Goal: Transaction & Acquisition: Book appointment/travel/reservation

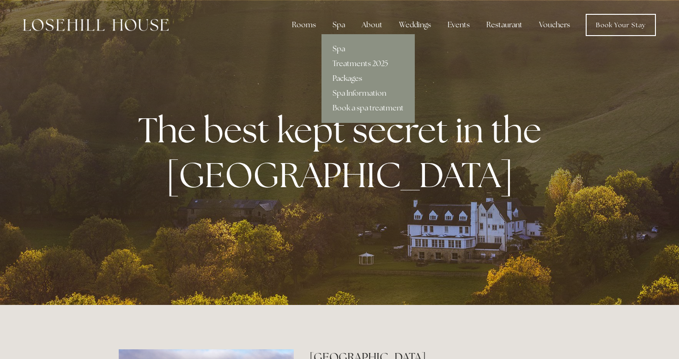
click at [348, 76] on link "Packages" at bounding box center [368, 78] width 93 height 15
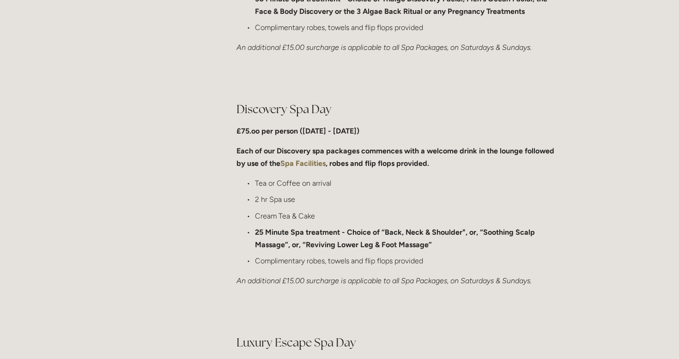
scroll to position [651, 0]
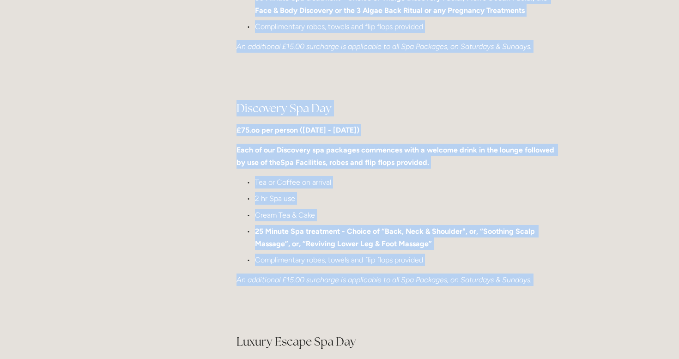
drag, startPoint x: 247, startPoint y: 302, endPoint x: 196, endPoint y: 173, distance: 138.2
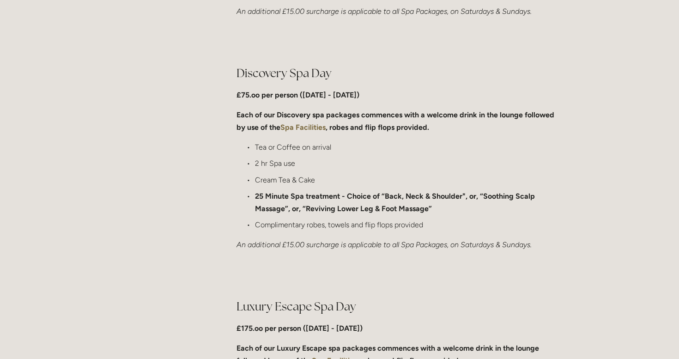
scroll to position [692, 0]
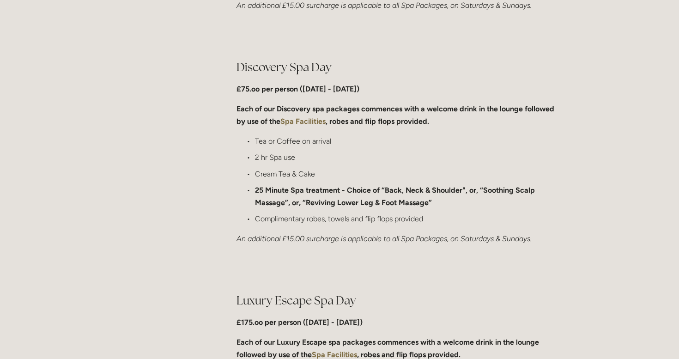
click at [305, 120] on strong "Spa Facilities" at bounding box center [303, 121] width 45 height 9
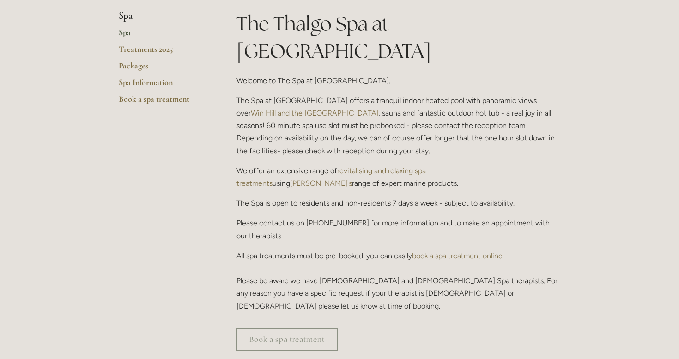
scroll to position [229, 0]
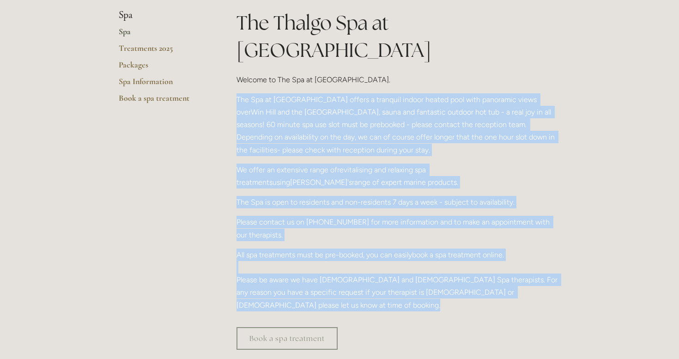
drag, startPoint x: 235, startPoint y: 286, endPoint x: 232, endPoint y: 64, distance: 221.4
click at [232, 64] on div "The Thalgo Spa at Losehill House Welcome to The Spa at Losehill House. The Spa …" at bounding box center [399, 164] width 340 height 310
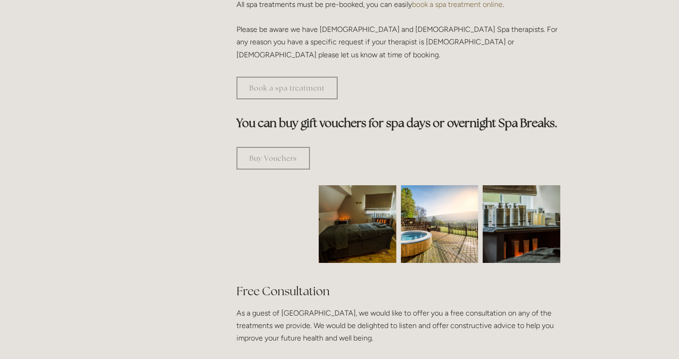
scroll to position [483, 0]
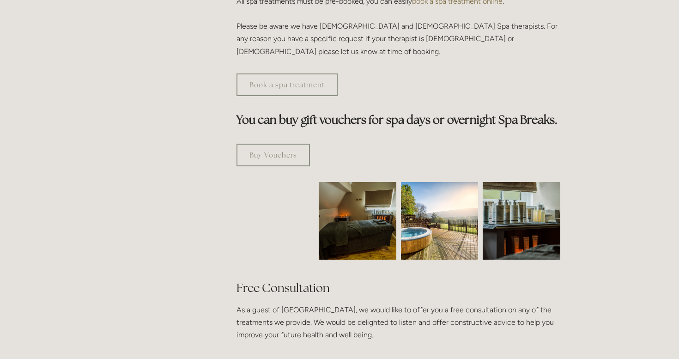
click at [428, 182] on img at bounding box center [440, 221] width 78 height 78
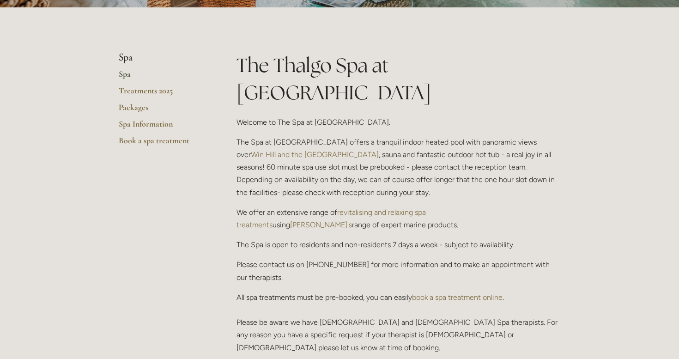
scroll to position [132, 0]
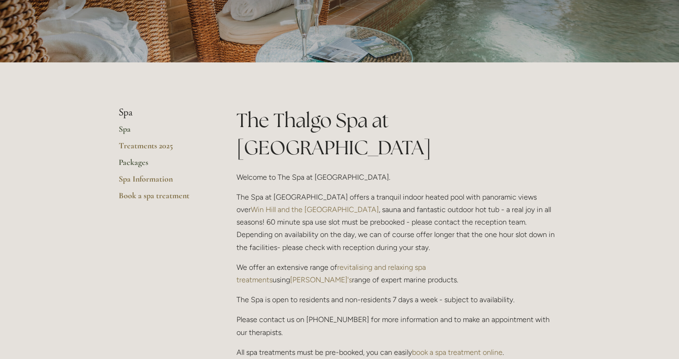
click at [132, 163] on link "Packages" at bounding box center [163, 165] width 88 height 17
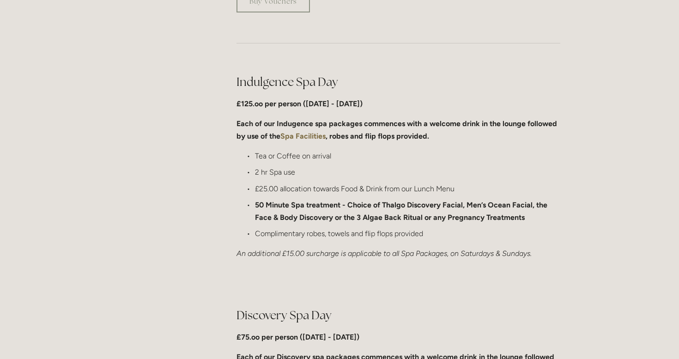
scroll to position [451, 0]
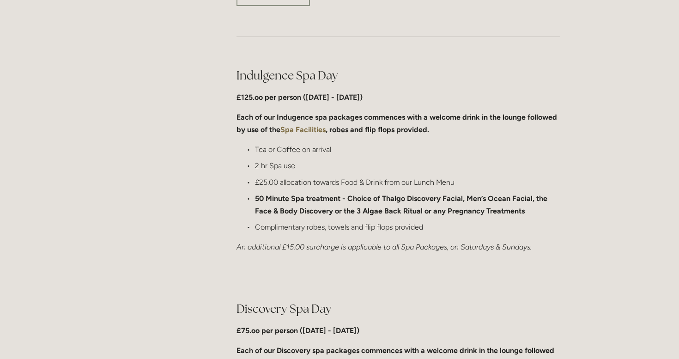
drag, startPoint x: 203, startPoint y: 272, endPoint x: 194, endPoint y: 144, distance: 128.3
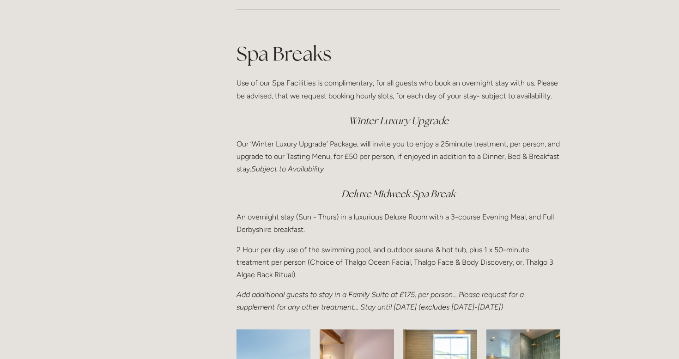
scroll to position [1184, 0]
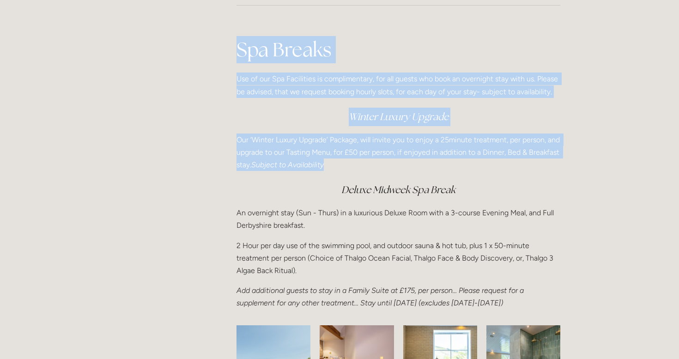
drag, startPoint x: 225, startPoint y: 132, endPoint x: 241, endPoint y: 183, distance: 54.2
click at [241, 183] on h3 "Deluxe Midweek Spa Break" at bounding box center [399, 190] width 324 height 18
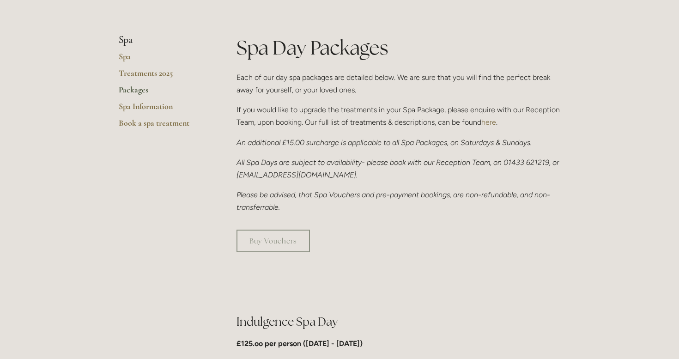
scroll to position [0, 0]
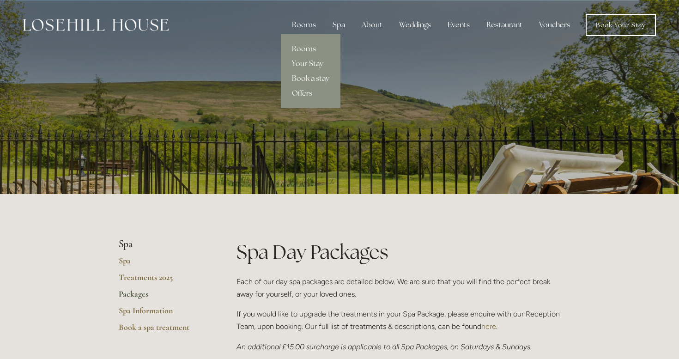
click at [304, 80] on link "Book a stay" at bounding box center [311, 78] width 60 height 15
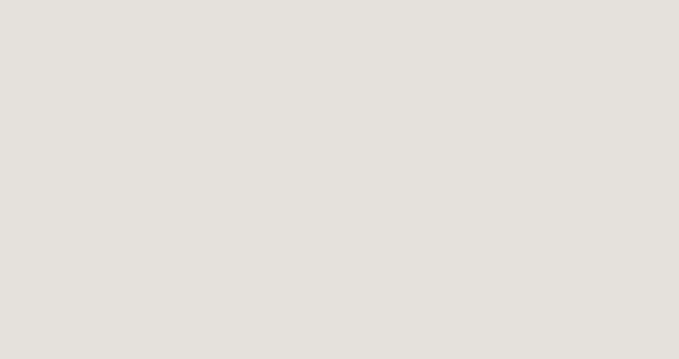
scroll to position [50, 0]
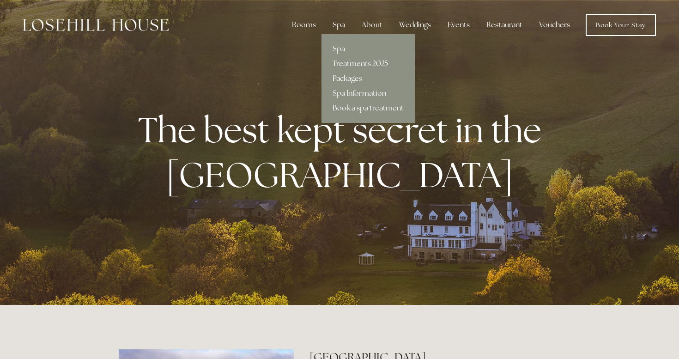
click at [347, 76] on link "Packages" at bounding box center [368, 78] width 93 height 15
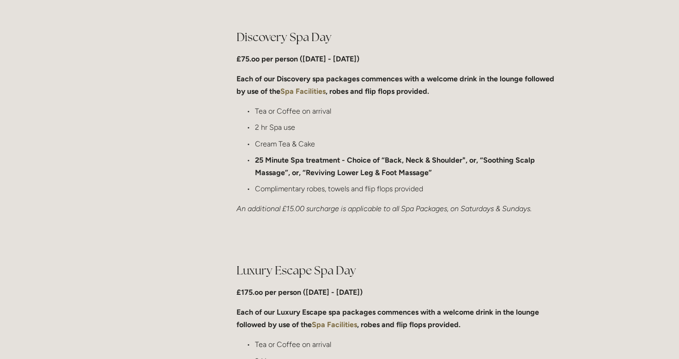
scroll to position [725, 0]
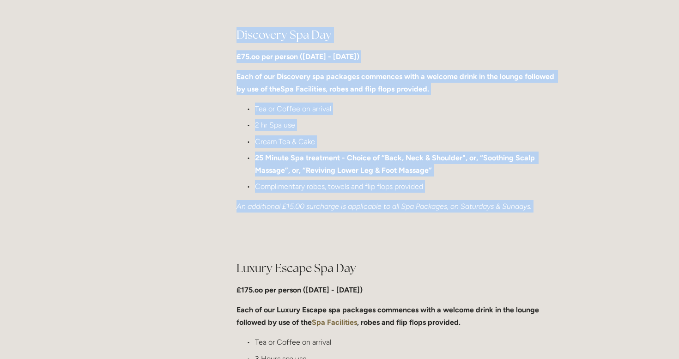
drag, startPoint x: 243, startPoint y: 221, endPoint x: 220, endPoint y: 140, distance: 84.3
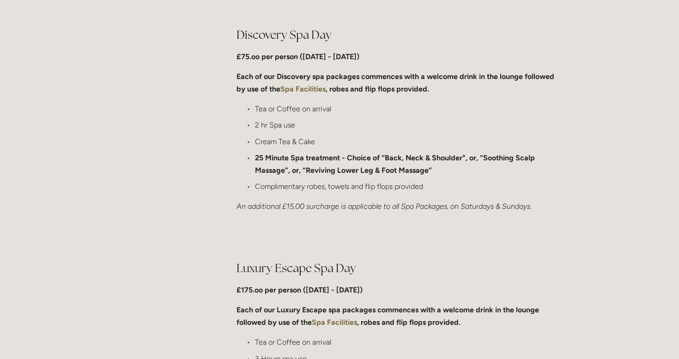
click at [295, 90] on strong "Spa Facilities" at bounding box center [303, 89] width 45 height 9
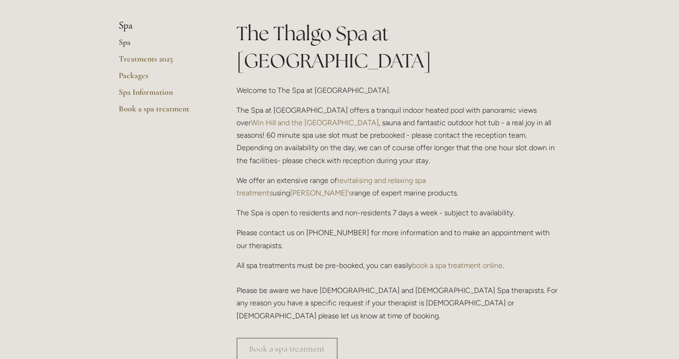
scroll to position [225, 0]
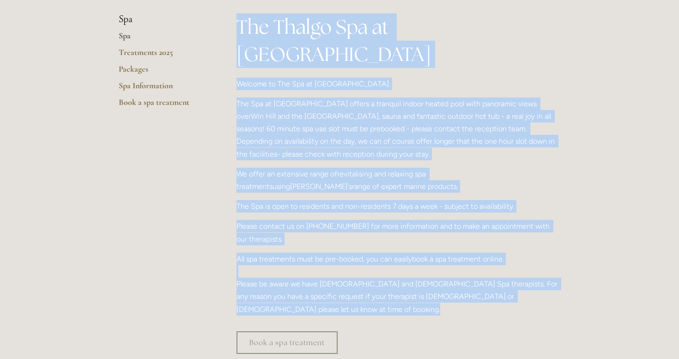
drag, startPoint x: 264, startPoint y: 289, endPoint x: 226, endPoint y: 199, distance: 98.2
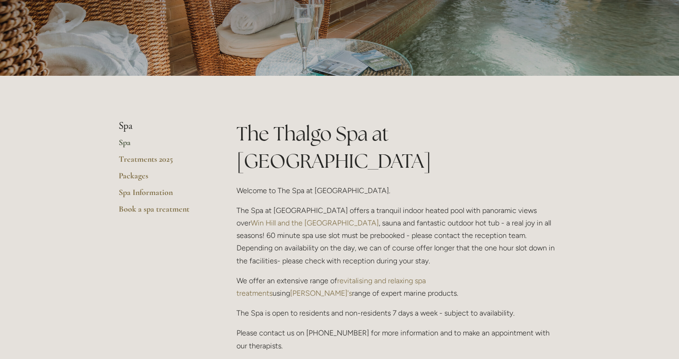
scroll to position [108, 0]
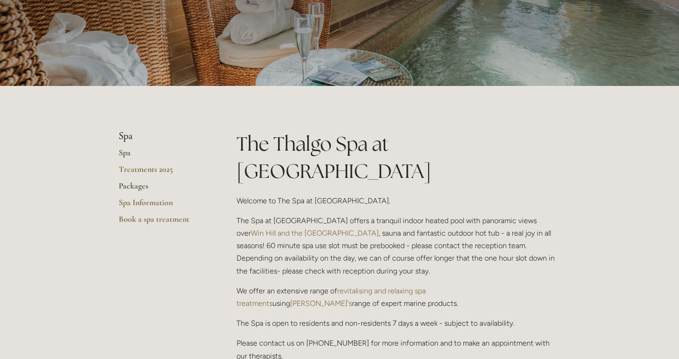
click at [133, 185] on link "Packages" at bounding box center [163, 189] width 88 height 17
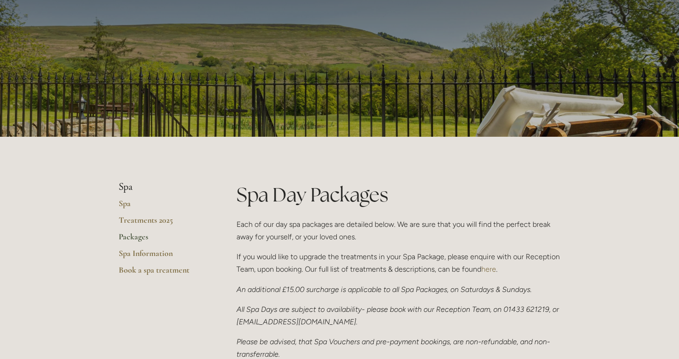
scroll to position [58, 0]
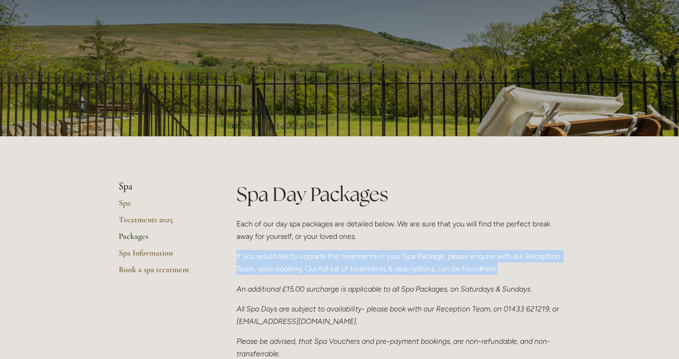
drag, startPoint x: 335, startPoint y: 250, endPoint x: 327, endPoint y: 277, distance: 28.4
click at [327, 277] on div "Spa Day Packages Each of our day spa packages are detailed below. We are sure t…" at bounding box center [399, 271] width 324 height 180
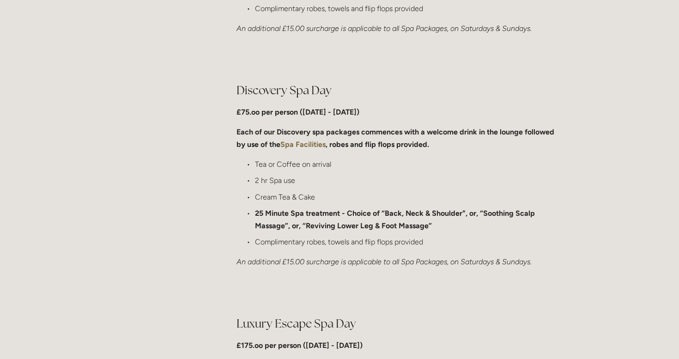
scroll to position [669, 0]
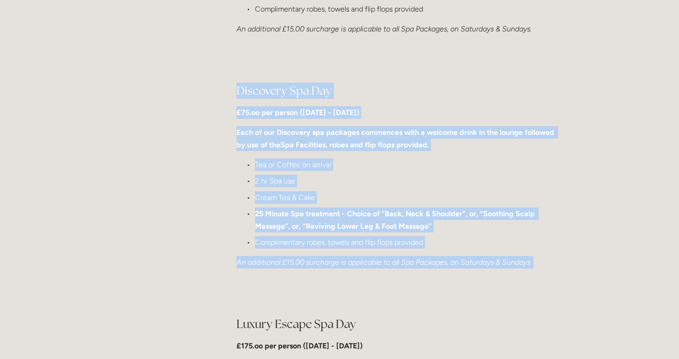
drag, startPoint x: 327, startPoint y: 277, endPoint x: 358, endPoint y: 73, distance: 206.1
drag, startPoint x: 358, startPoint y: 73, endPoint x: 431, endPoint y: 284, distance: 223.0
click at [431, 284] on div at bounding box center [399, 292] width 340 height 31
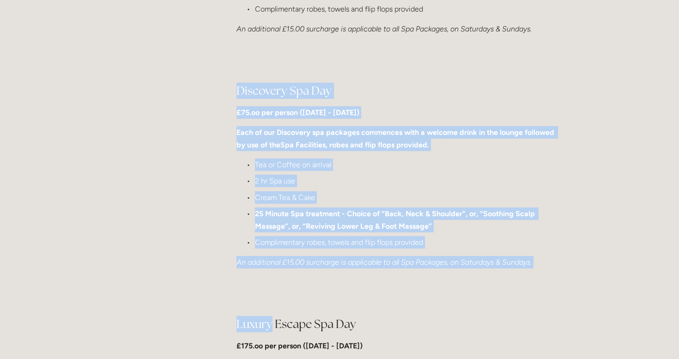
drag, startPoint x: 431, startPoint y: 284, endPoint x: 408, endPoint y: 61, distance: 223.9
drag, startPoint x: 408, startPoint y: 61, endPoint x: 415, endPoint y: 285, distance: 223.8
click at [410, 284] on div at bounding box center [399, 292] width 340 height 31
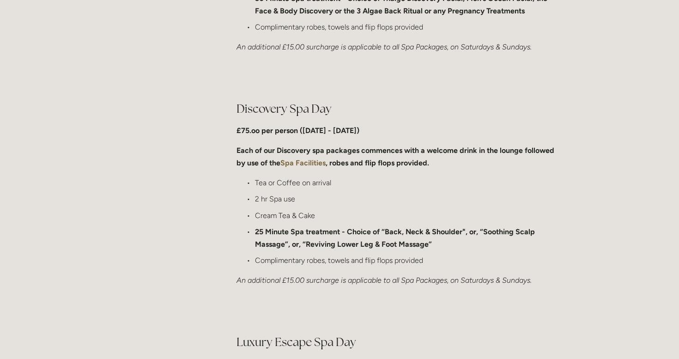
scroll to position [650, 0]
click at [296, 165] on strong "Spa Facilities" at bounding box center [303, 163] width 45 height 9
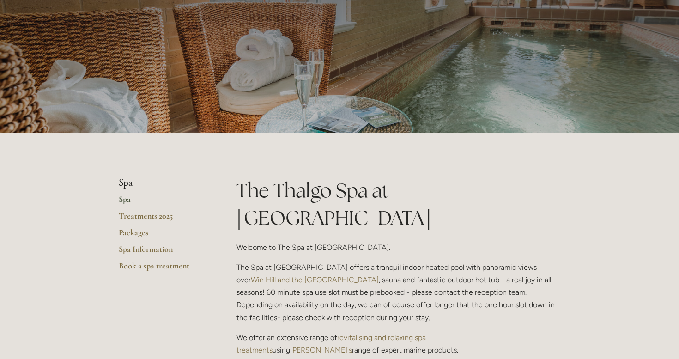
scroll to position [63, 0]
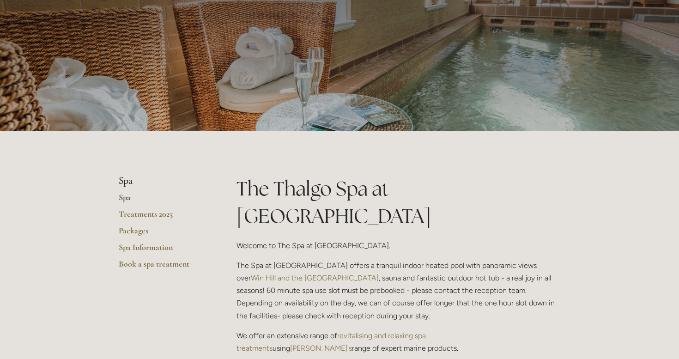
drag, startPoint x: 369, startPoint y: 286, endPoint x: 382, endPoint y: 219, distance: 67.7
click at [382, 219] on div "The Thalgo Spa at Losehill House Welcome to The Spa at Losehill House. The Spa …" at bounding box center [399, 326] width 324 height 302
click at [382, 225] on div "The Thalgo Spa at Losehill House Welcome to The Spa at Losehill House. The Spa …" at bounding box center [399, 326] width 324 height 302
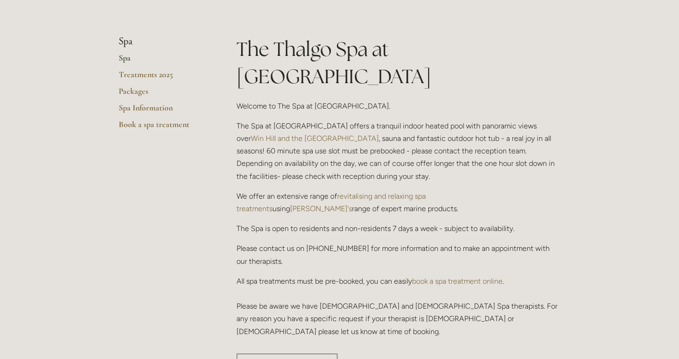
scroll to position [203, 0]
drag, startPoint x: 537, startPoint y: 308, endPoint x: 562, endPoint y: 183, distance: 127.2
click at [561, 183] on div "The Thalgo Spa at Losehill House Welcome to The Spa at Losehill House. The Spa …" at bounding box center [399, 190] width 340 height 310
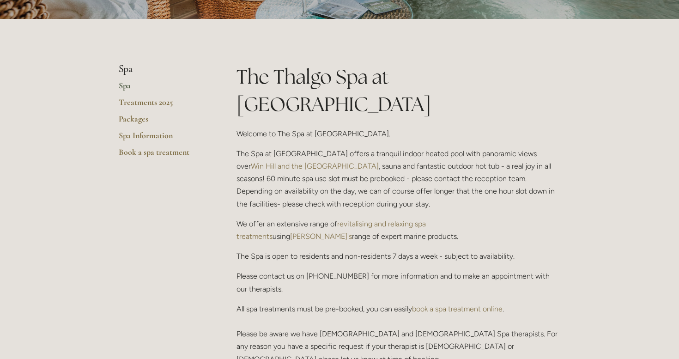
scroll to position [0, 0]
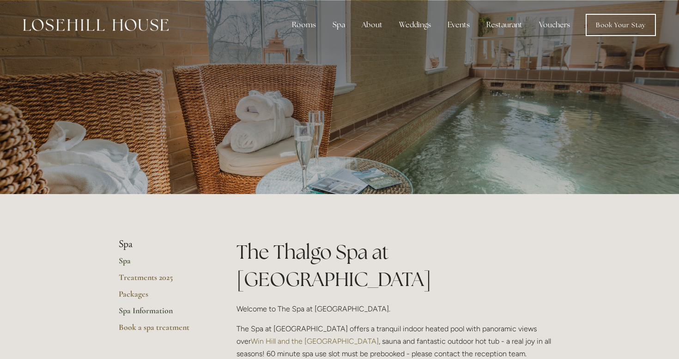
click at [132, 310] on link "Spa Information" at bounding box center [163, 313] width 88 height 17
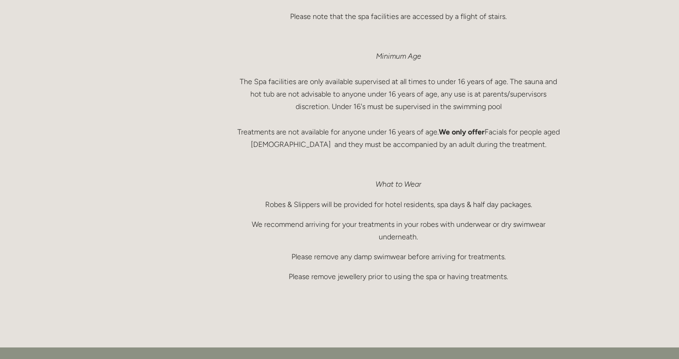
scroll to position [590, 0]
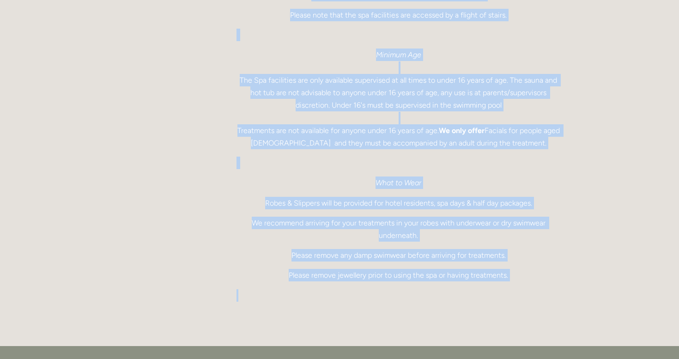
drag, startPoint x: 229, startPoint y: 332, endPoint x: 208, endPoint y: 208, distance: 126.0
drag, startPoint x: 220, startPoint y: 177, endPoint x: 245, endPoint y: 292, distance: 117.8
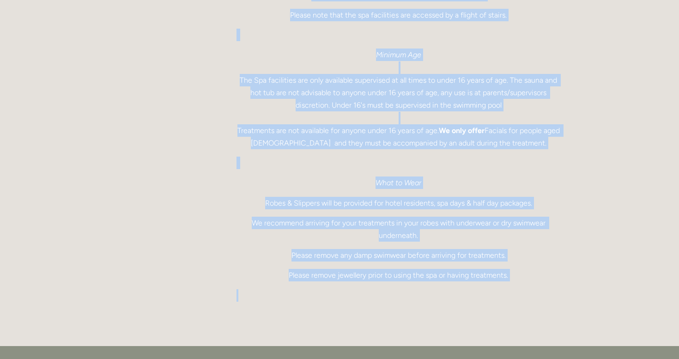
click at [245, 292] on p at bounding box center [399, 295] width 324 height 12
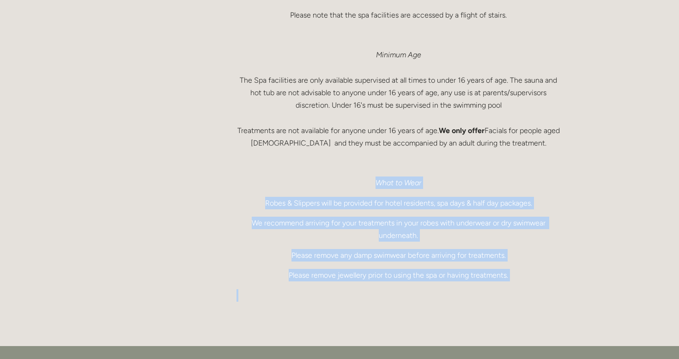
drag, startPoint x: 246, startPoint y: 292, endPoint x: 246, endPoint y: 172, distance: 119.2
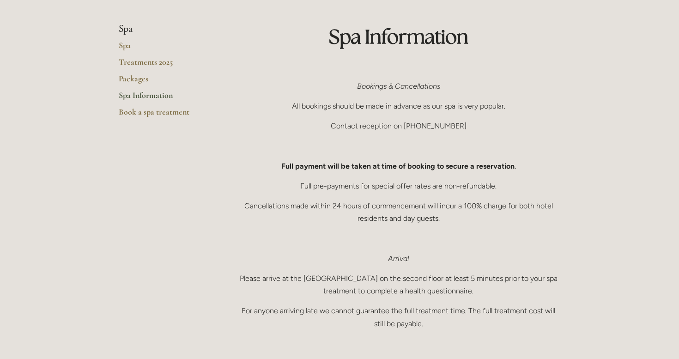
scroll to position [0, 0]
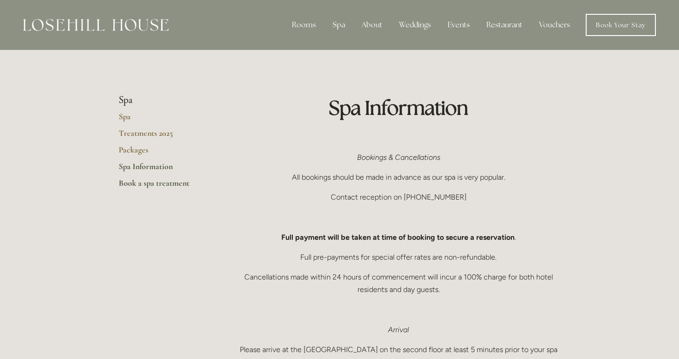
click at [168, 185] on link "Book a spa treatment" at bounding box center [163, 186] width 88 height 17
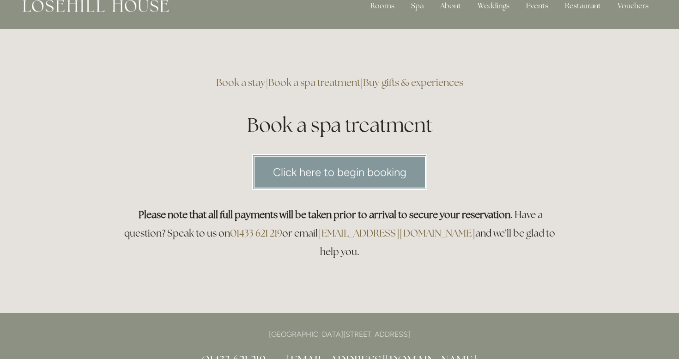
scroll to position [18, 0]
click at [304, 163] on link "Click here to begin booking" at bounding box center [339, 172] width 175 height 36
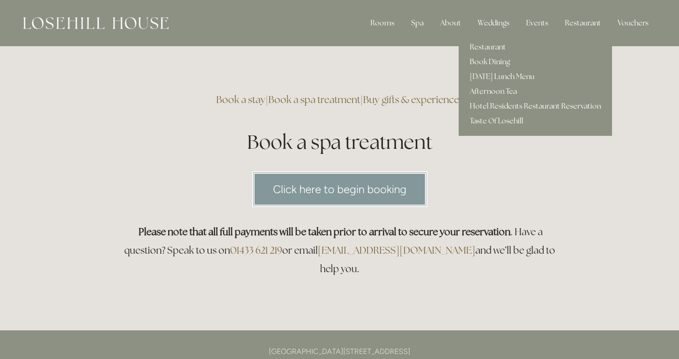
click at [492, 90] on link "Afternoon Tea" at bounding box center [535, 91] width 153 height 15
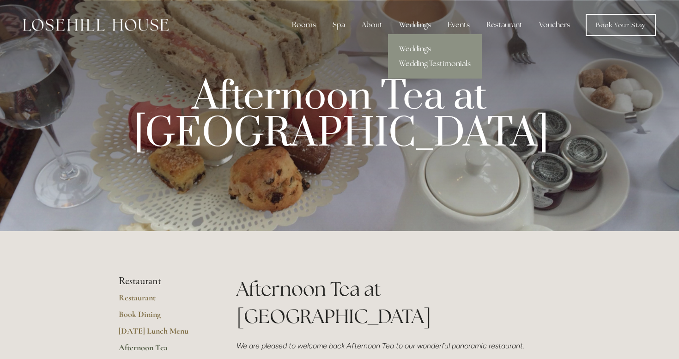
click at [416, 47] on link "Weddings" at bounding box center [435, 49] width 94 height 15
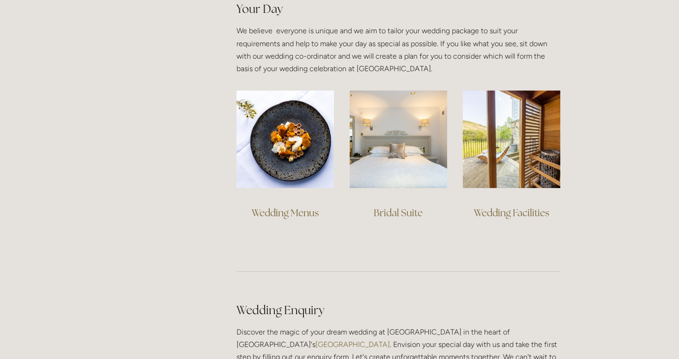
scroll to position [667, 0]
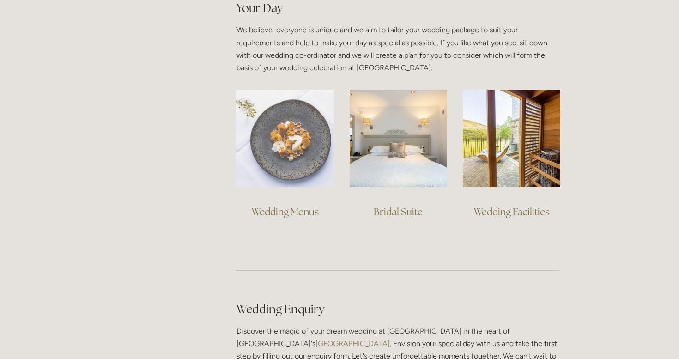
click at [312, 176] on img at bounding box center [286, 139] width 98 height 98
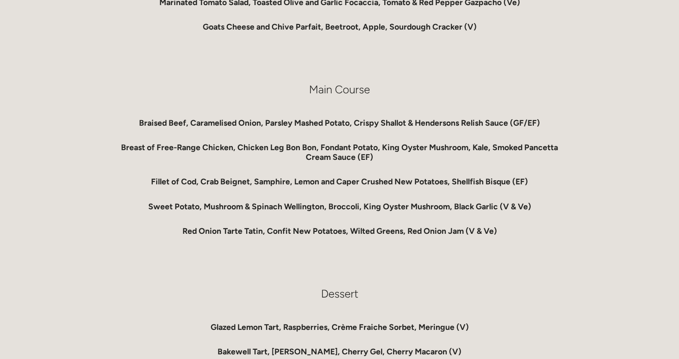
scroll to position [606, 0]
drag, startPoint x: 317, startPoint y: 262, endPoint x: 314, endPoint y: 274, distance: 12.8
click at [314, 274] on div "Homemade White & Brown Bread Rolls & Butter Starters Soup (choice of customer) …" at bounding box center [340, 136] width 442 height 641
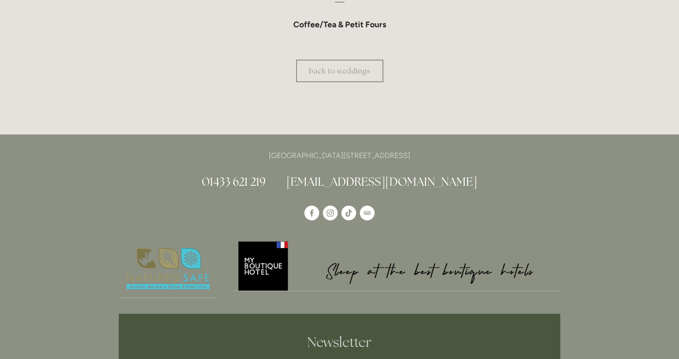
scroll to position [1019, 0]
click at [329, 67] on link "back to weddings" at bounding box center [339, 70] width 87 height 23
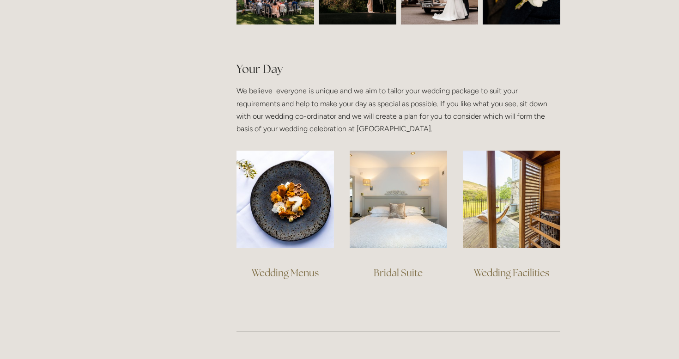
scroll to position [615, 0]
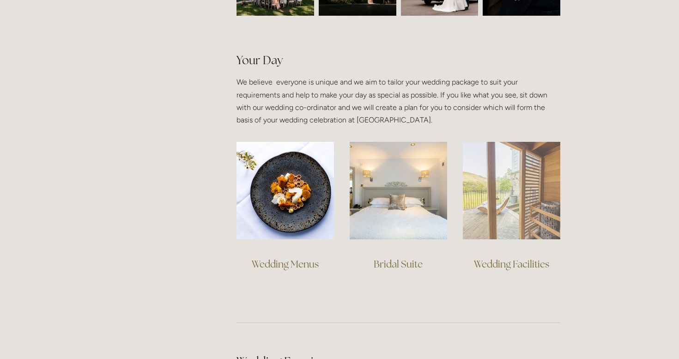
click at [531, 199] on img at bounding box center [512, 191] width 98 height 98
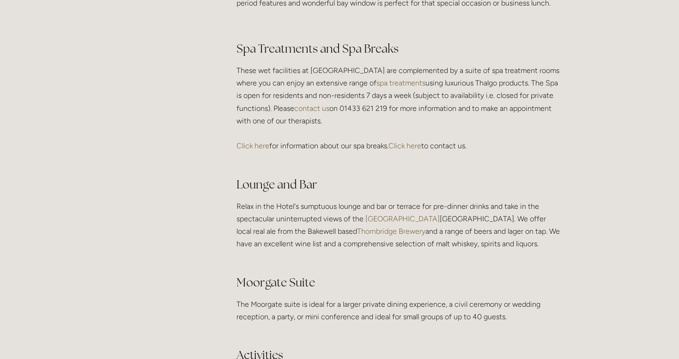
scroll to position [1577, 0]
drag, startPoint x: 487, startPoint y: 162, endPoint x: 502, endPoint y: 157, distance: 16.2
click at [502, 157] on p "These wet facilities at [GEOGRAPHIC_DATA] are complemented by a suite of spa tr…" at bounding box center [399, 116] width 324 height 101
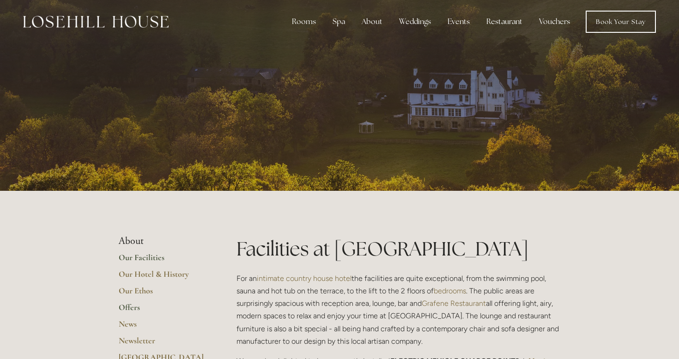
scroll to position [0, 0]
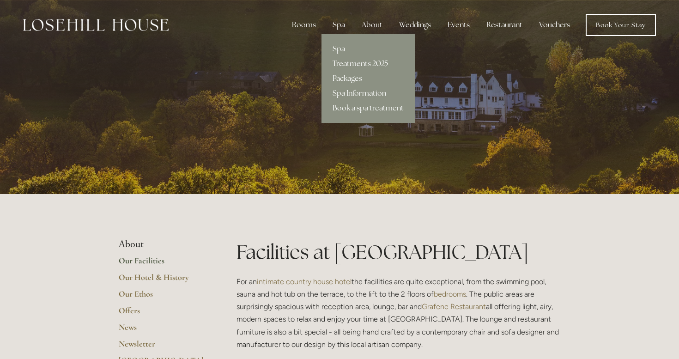
click at [354, 64] on link "Treatments 2025" at bounding box center [368, 63] width 93 height 15
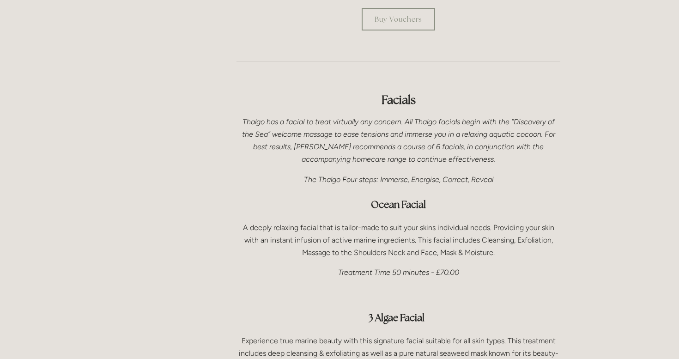
scroll to position [486, 0]
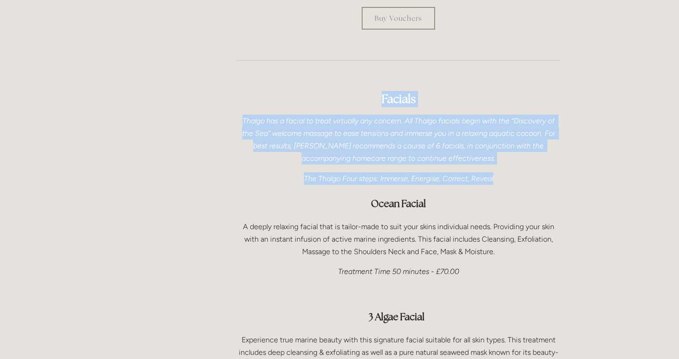
drag, startPoint x: 320, startPoint y: 160, endPoint x: 240, endPoint y: 81, distance: 112.4
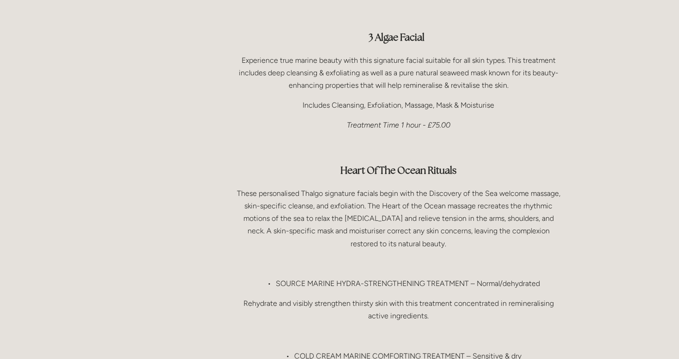
scroll to position [769, 0]
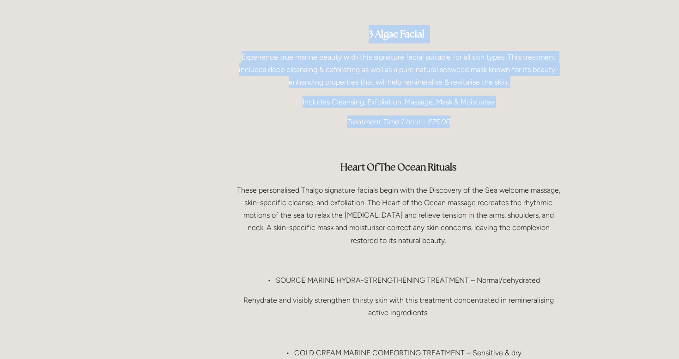
drag, startPoint x: 223, startPoint y: 28, endPoint x: 251, endPoint y: 119, distance: 95.7
click at [251, 136] on p at bounding box center [399, 142] width 324 height 12
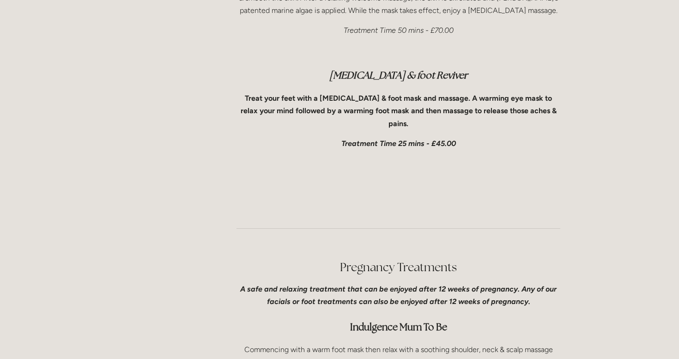
scroll to position [2230, 0]
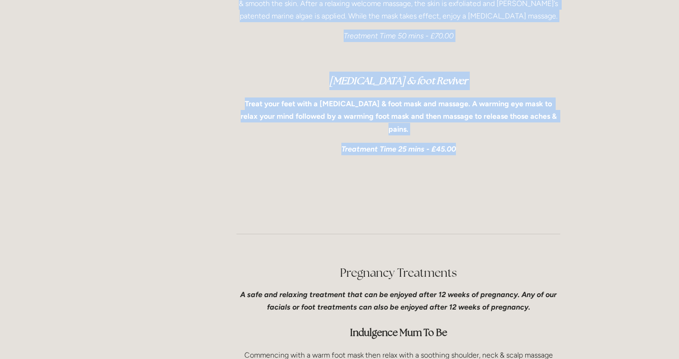
drag, startPoint x: 227, startPoint y: 73, endPoint x: 271, endPoint y: 131, distance: 72.2
click at [271, 163] on p at bounding box center [399, 169] width 324 height 12
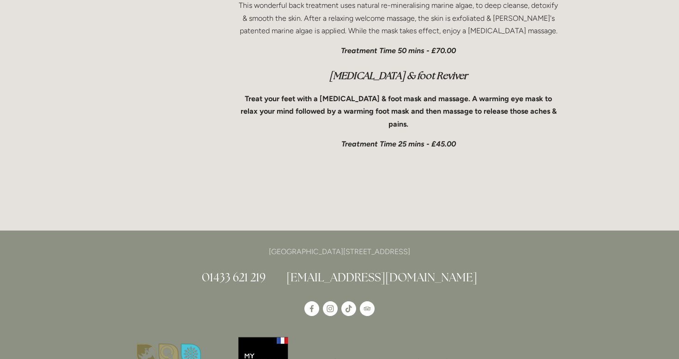
scroll to position [3179, 0]
